Goal: Task Accomplishment & Management: Use online tool/utility

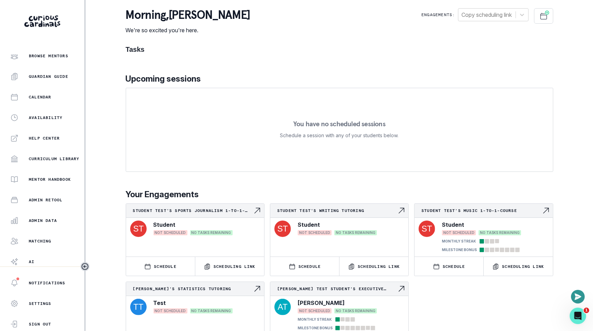
scroll to position [110, 0]
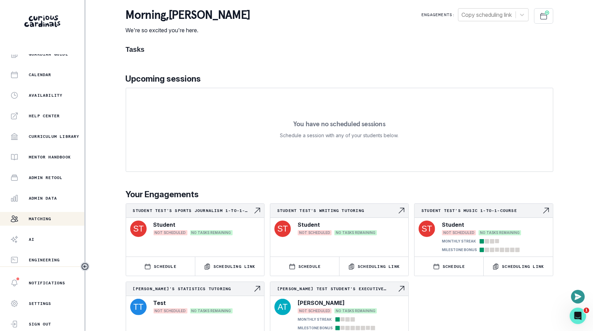
click at [58, 216] on div "Matching" at bounding box center [47, 219] width 74 height 8
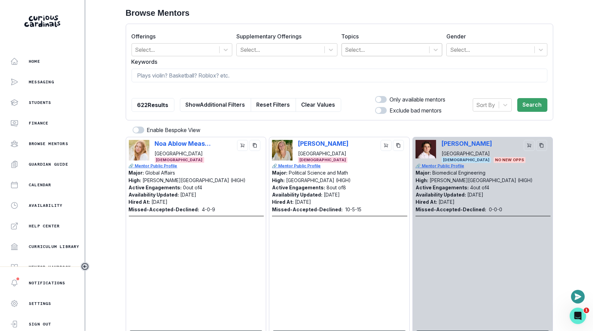
click at [378, 50] on div at bounding box center [386, 50] width 81 height 10
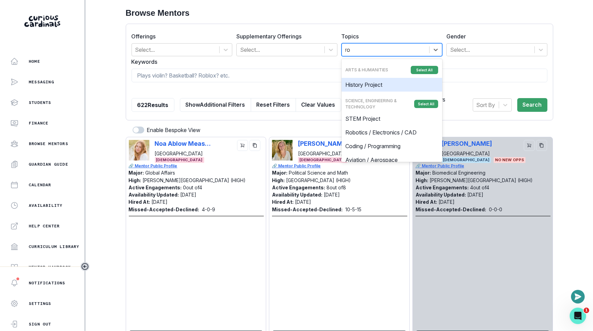
type input "rob"
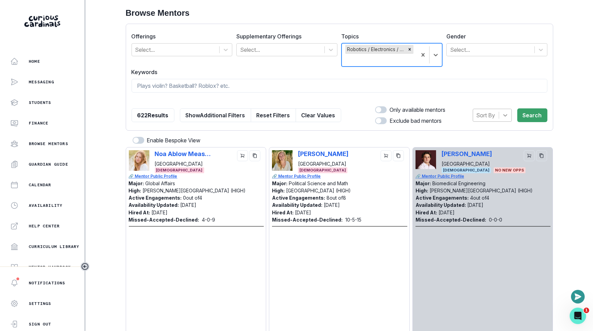
click at [505, 116] on icon at bounding box center [505, 115] width 7 height 7
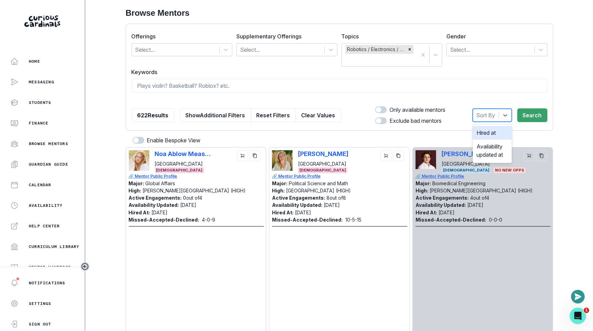
click at [502, 132] on div "Hired at" at bounding box center [492, 133] width 39 height 14
click at [543, 124] on div "option Hired at, selected. Select is focused ,type to refine list, press Down t…" at bounding box center [503, 115] width 87 height 19
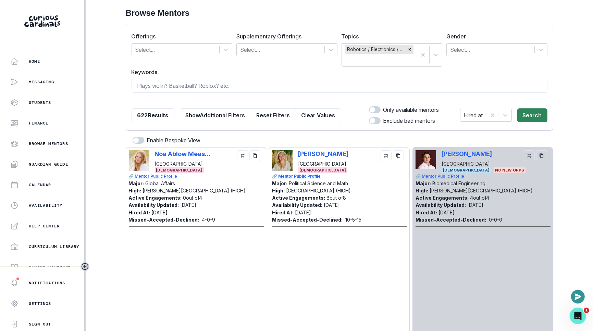
click at [543, 117] on button "Search" at bounding box center [533, 115] width 30 height 14
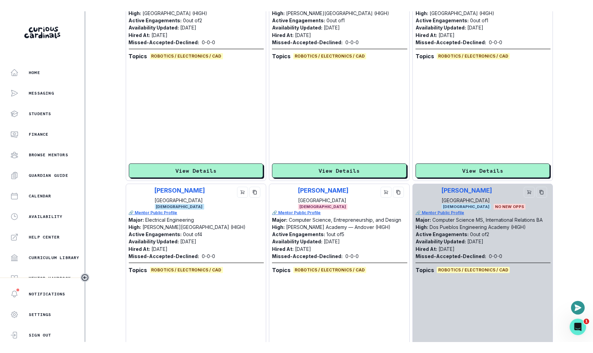
scroll to position [222, 0]
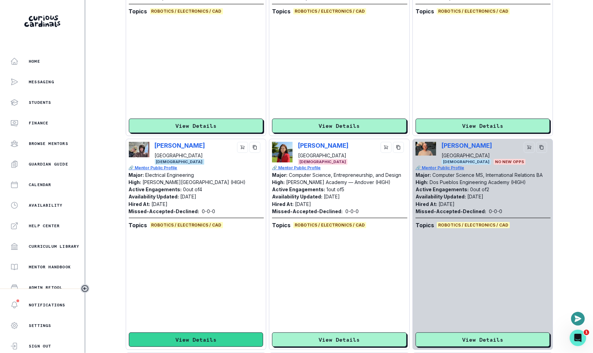
click at [190, 330] on button "View Details" at bounding box center [196, 340] width 135 height 14
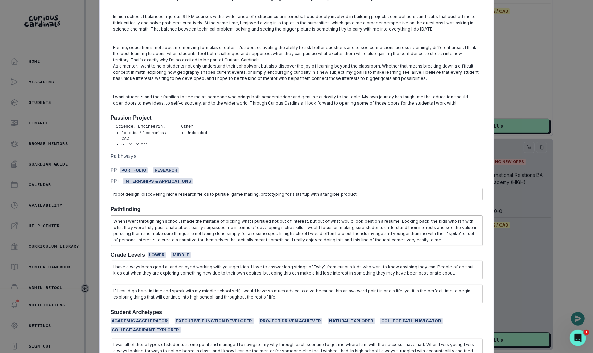
scroll to position [172, 0]
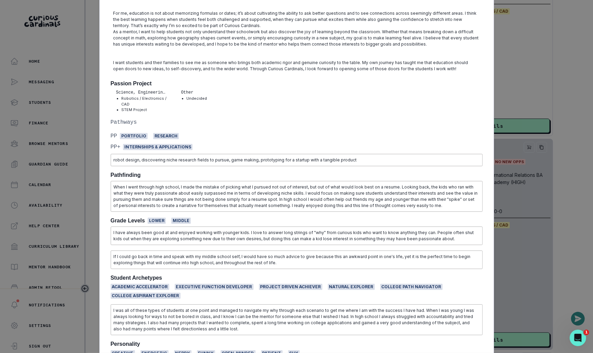
click at [89, 185] on div "[PERSON_NAME] Yale University Electrical Engineering [DEMOGRAPHIC_DATA] | PP PF…" at bounding box center [296, 176] width 593 height 353
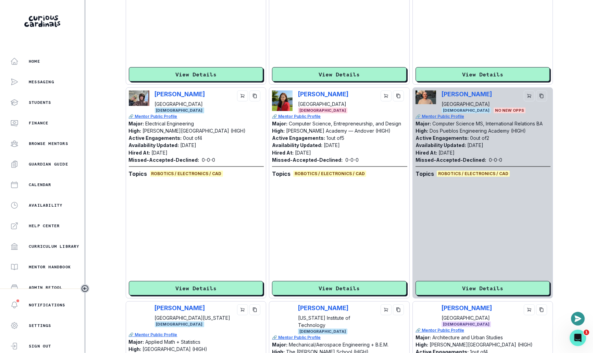
scroll to position [277, 0]
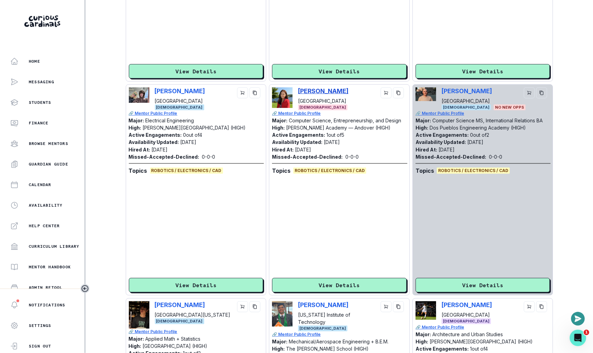
click at [338, 92] on p "[PERSON_NAME]" at bounding box center [323, 90] width 50 height 7
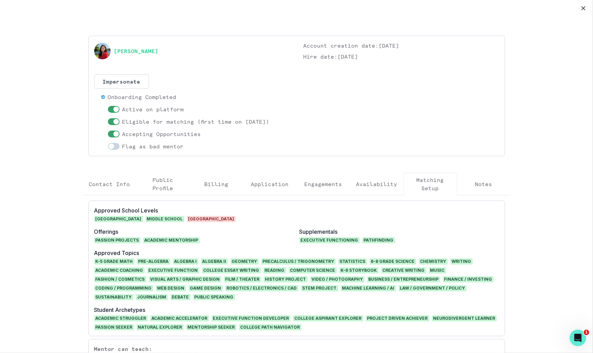
click at [317, 178] on button "Engagements" at bounding box center [323, 184] width 53 height 23
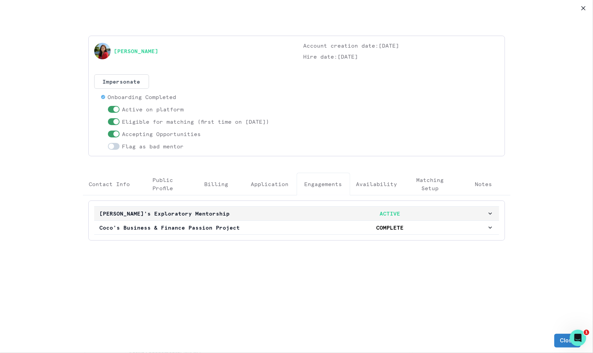
click at [257, 215] on p "[PERSON_NAME]'s Exploratory Mentorship" at bounding box center [197, 213] width 194 height 8
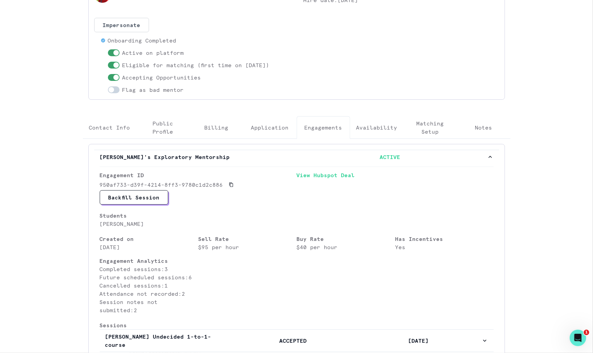
scroll to position [33, 0]
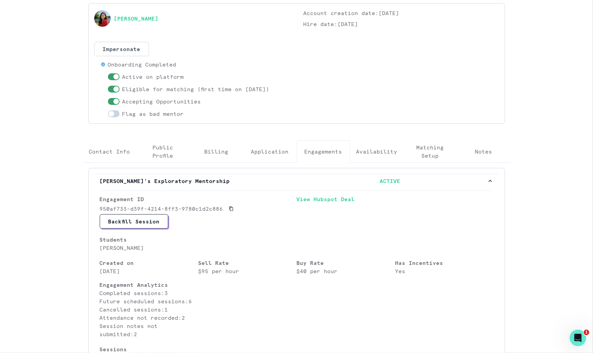
click at [114, 111] on span at bounding box center [114, 113] width 12 height 7
click at [108, 110] on input "checkbox" at bounding box center [108, 110] width 0 height 0
checkbox input "true"
click at [115, 100] on span at bounding box center [115, 101] width 5 height 5
click at [108, 98] on input "checkbox" at bounding box center [108, 98] width 0 height 0
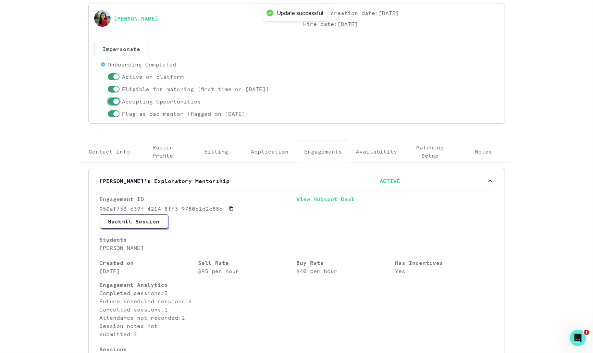
checkbox input "false"
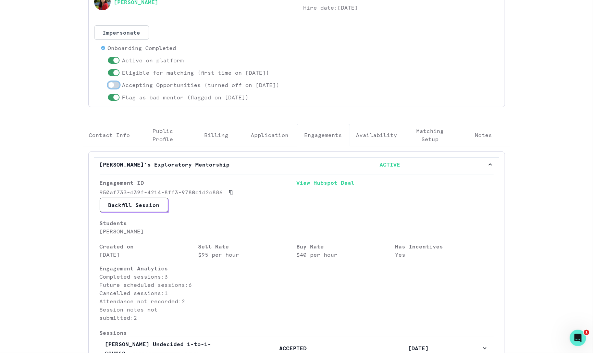
scroll to position [0, 0]
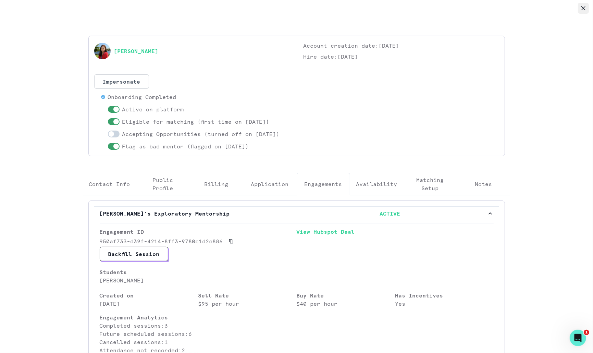
click at [582, 12] on button "Close" at bounding box center [583, 8] width 11 height 11
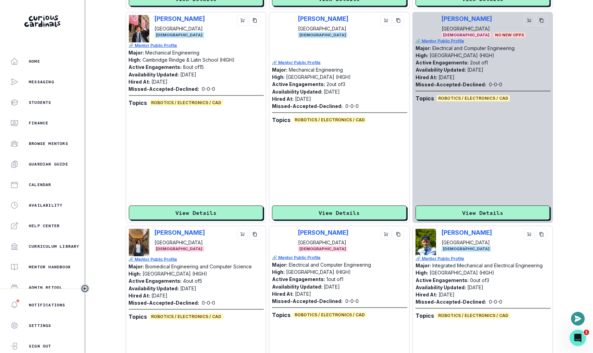
scroll to position [806, 0]
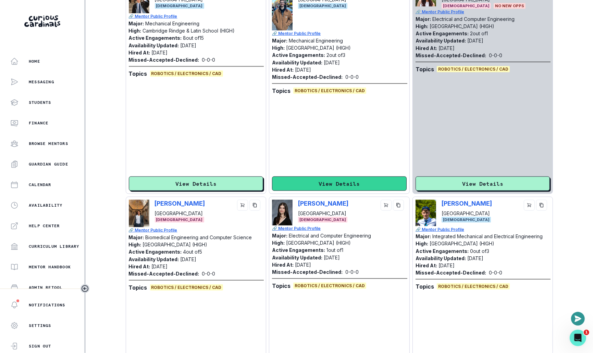
click at [327, 180] on button "View Details" at bounding box center [339, 184] width 135 height 14
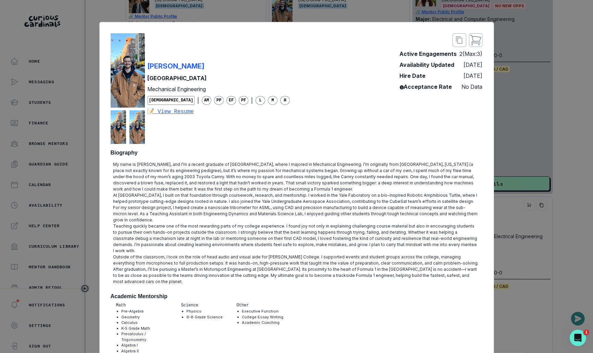
click at [95, 144] on div "[PERSON_NAME] Yale University Mechanical Engineering [DEMOGRAPHIC_DATA] | AM PP…" at bounding box center [296, 176] width 593 height 353
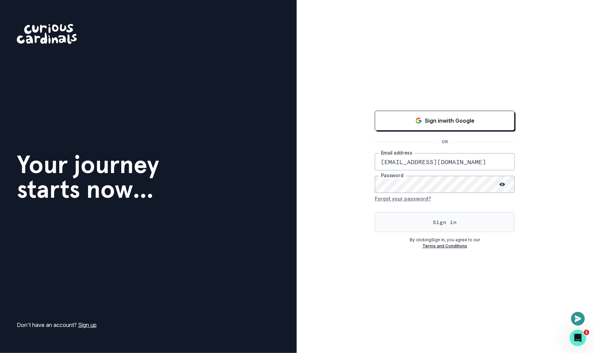
click at [472, 221] on button "Sign in" at bounding box center [445, 222] width 140 height 20
